Goal: Task Accomplishment & Management: Complete application form

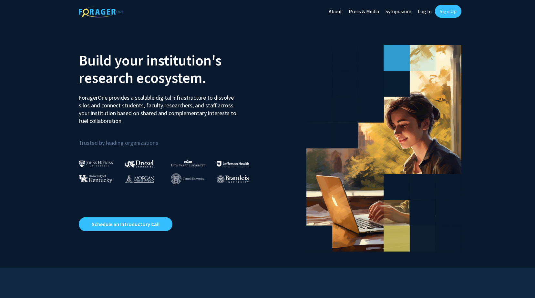
click at [425, 11] on link "Log In" at bounding box center [424, 11] width 20 height 23
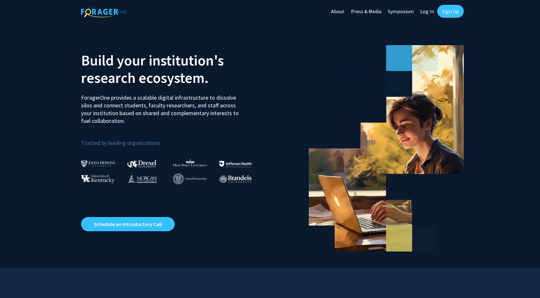
select select
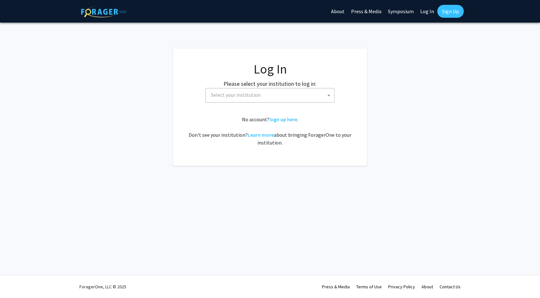
click at [245, 95] on span "Select your institution" at bounding box center [236, 95] width 50 height 6
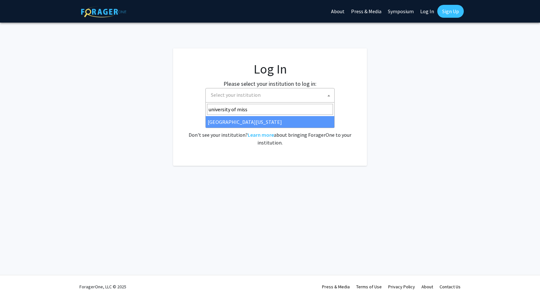
type input "university of miss"
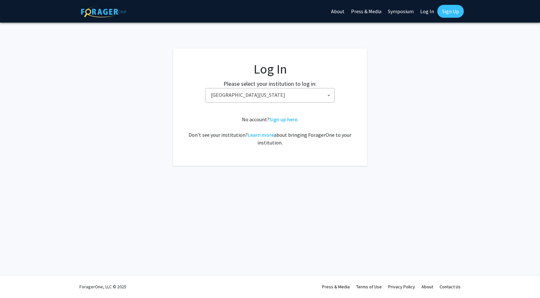
select select "33"
click at [281, 120] on link "Sign up here" at bounding box center [283, 119] width 28 height 6
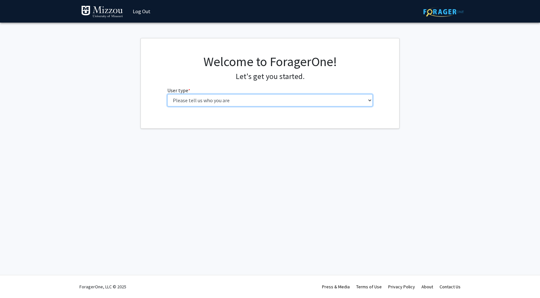
click at [219, 98] on select "Please tell us who you are Undergraduate Student Master's Student Doctoral Cand…" at bounding box center [270, 100] width 206 height 12
select select "5: faculty"
click at [167, 94] on select "Please tell us who you are Undergraduate Student Master's Student Doctoral Cand…" at bounding box center [270, 100] width 206 height 12
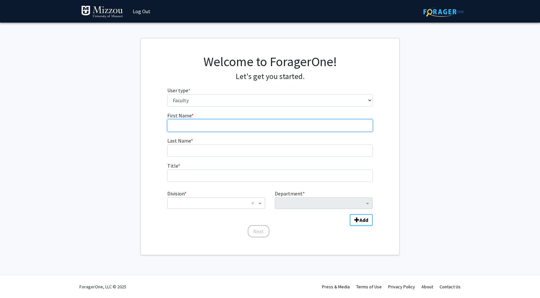
click at [188, 124] on input "First Name * required" at bounding box center [270, 125] width 206 height 12
type input "Clayton"
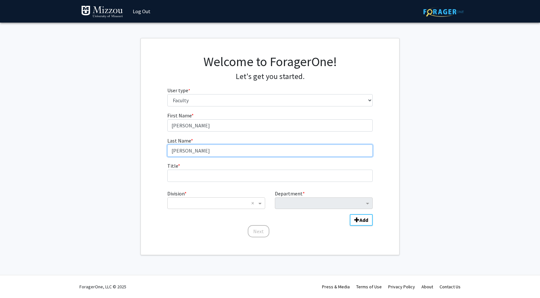
type input "Clark"
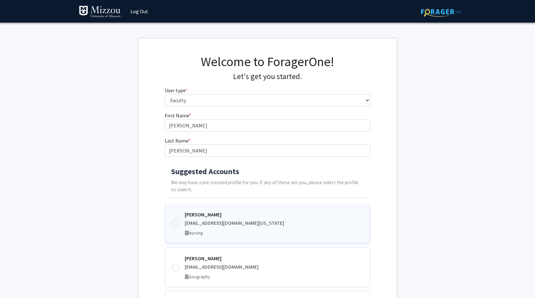
click at [185, 219] on div "Clayton Clark clarkcla@health.missouri.edu Nursing" at bounding box center [274, 224] width 179 height 26
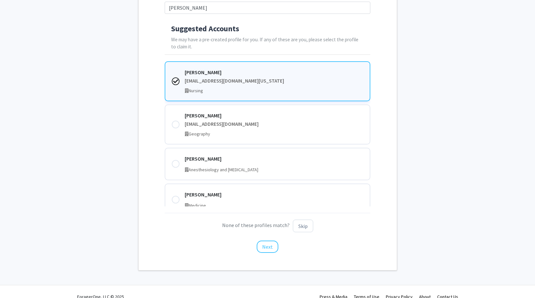
scroll to position [153, 0]
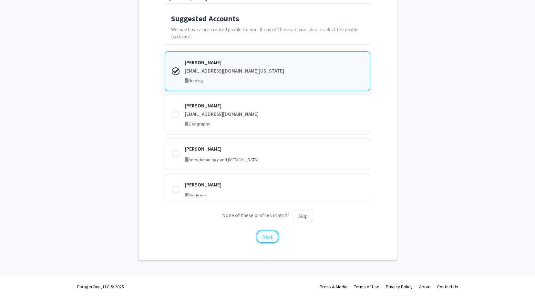
click at [266, 237] on button "Next" at bounding box center [268, 237] width 22 height 12
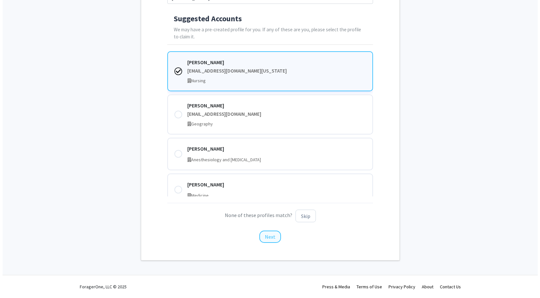
scroll to position [0, 0]
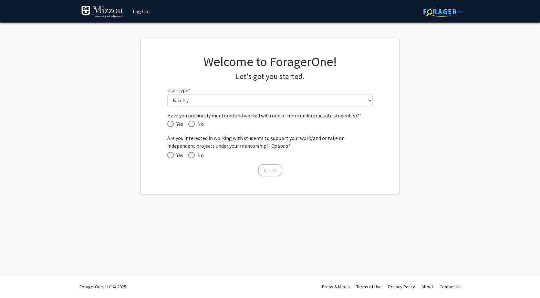
click at [190, 123] on span "Have you previously mentored and worked with one or more undergraduate student(…" at bounding box center [191, 124] width 6 height 6
click at [190, 123] on input "No" at bounding box center [191, 124] width 6 height 6
radio input "true"
click at [171, 155] on span at bounding box center [170, 155] width 6 height 6
click at [171, 155] on input "Yes" at bounding box center [170, 155] width 6 height 6
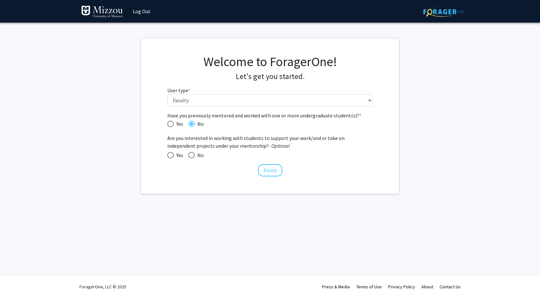
radio input "true"
click at [266, 169] on button "Finish" at bounding box center [270, 170] width 24 height 12
